Goal: Task Accomplishment & Management: Manage account settings

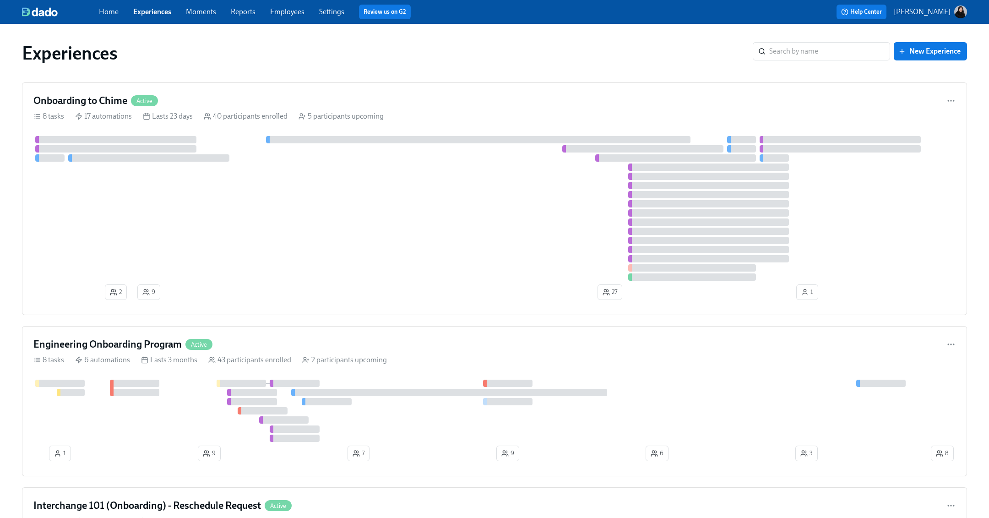
click at [291, 13] on link "Employees" at bounding box center [287, 11] width 34 height 9
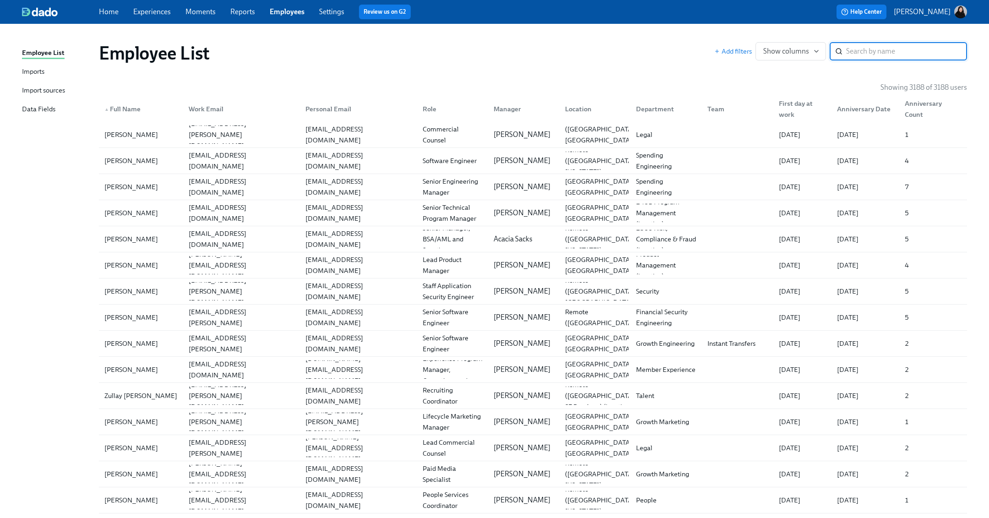
click at [158, 16] on link "Experiences" at bounding box center [152, 11] width 38 height 9
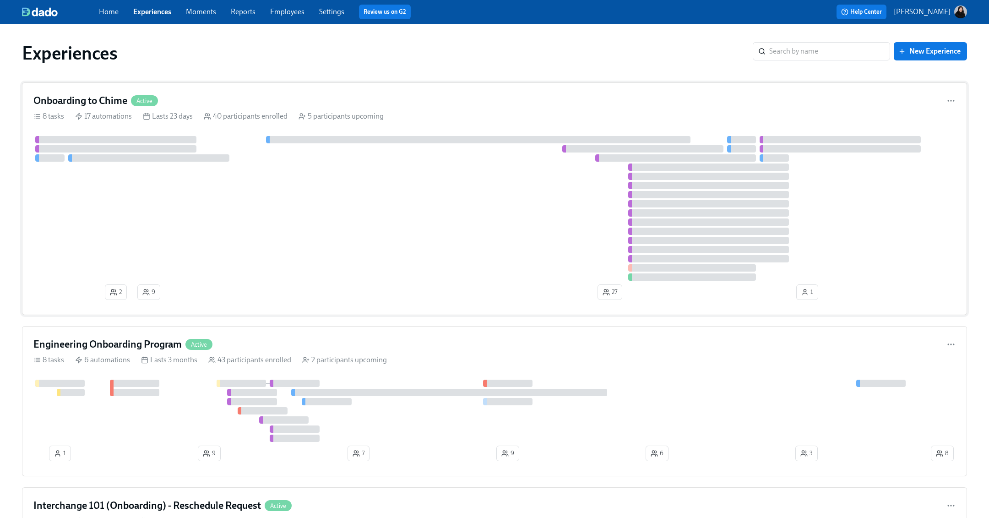
click at [238, 147] on div at bounding box center [494, 208] width 922 height 145
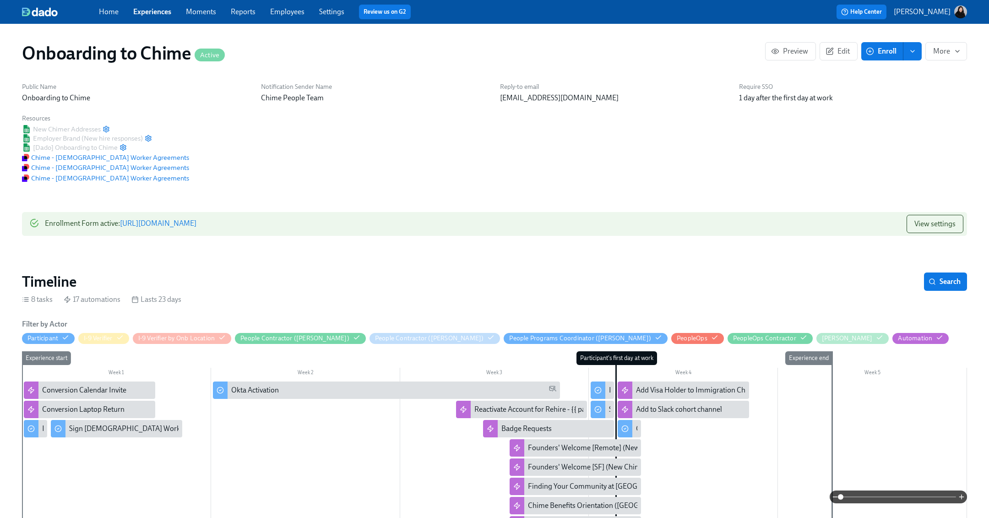
click at [285, 10] on link "Employees" at bounding box center [287, 11] width 34 height 9
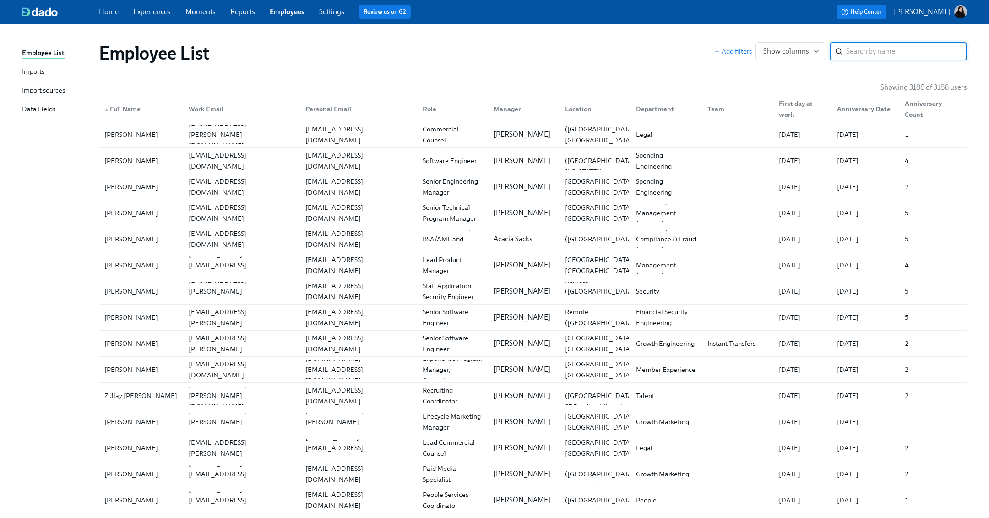
click at [147, 13] on link "Experiences" at bounding box center [152, 11] width 38 height 9
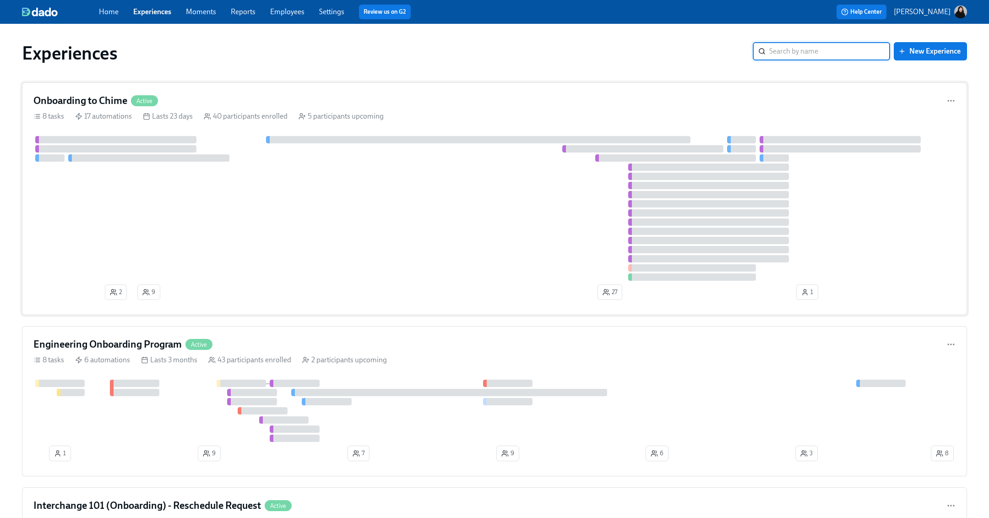
click at [192, 191] on div at bounding box center [494, 208] width 922 height 145
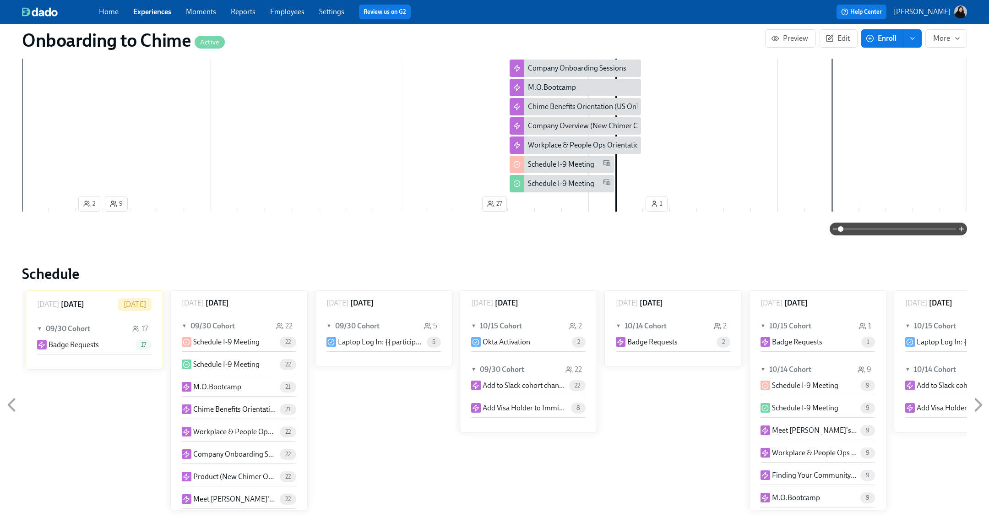
scroll to position [213, 0]
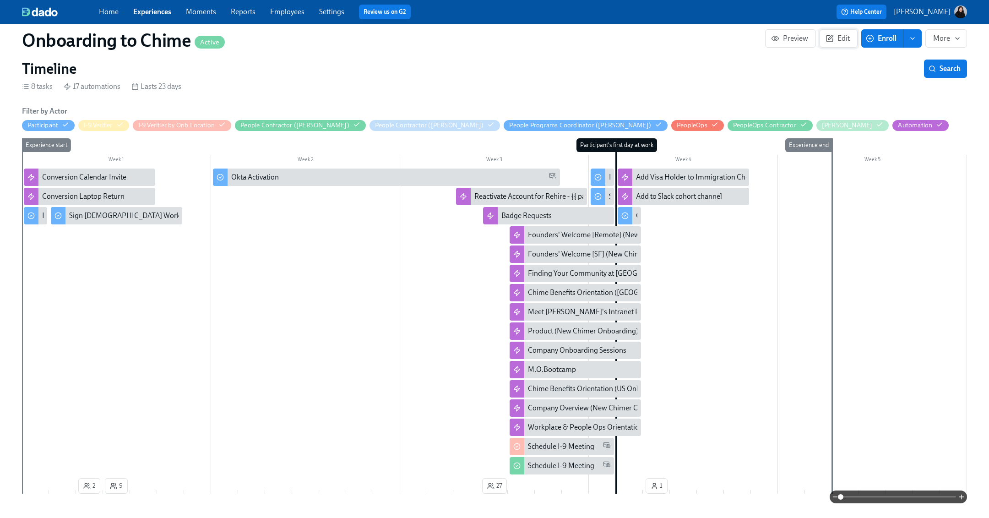
click at [835, 41] on span "Edit" at bounding box center [839, 38] width 22 height 9
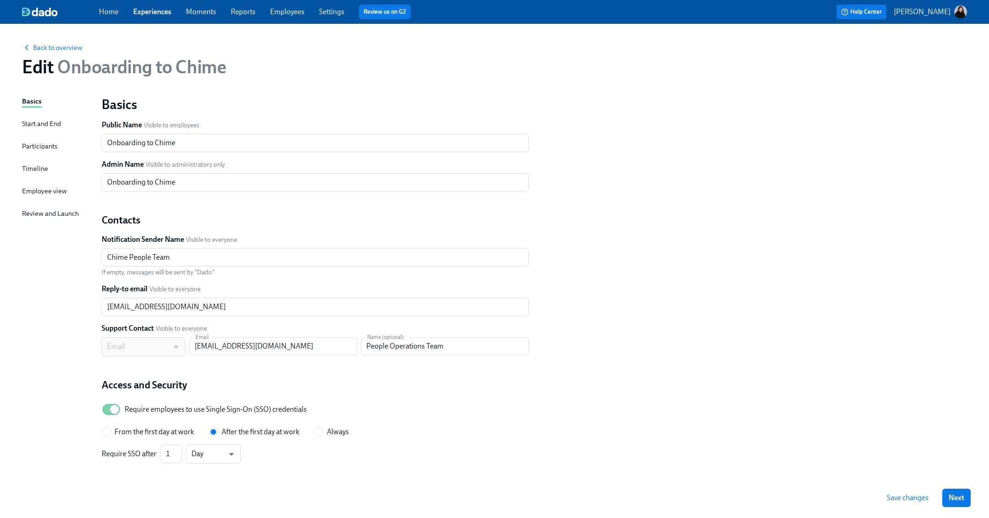
click at [37, 169] on div "Timeline" at bounding box center [35, 169] width 26 height 10
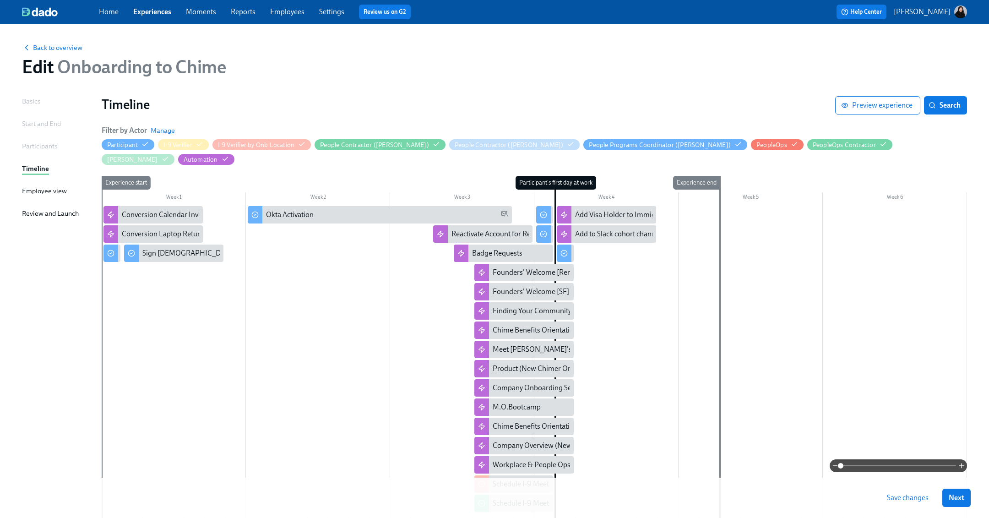
click at [45, 145] on div "Participants" at bounding box center [39, 146] width 35 height 10
